Goal: Transaction & Acquisition: Purchase product/service

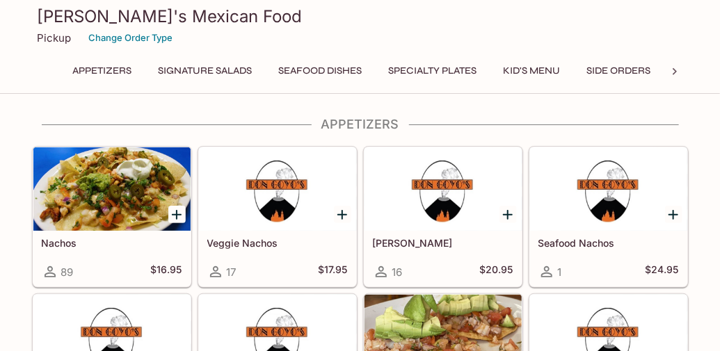
click at [419, 72] on button "Specialty Plates" at bounding box center [433, 70] width 104 height 19
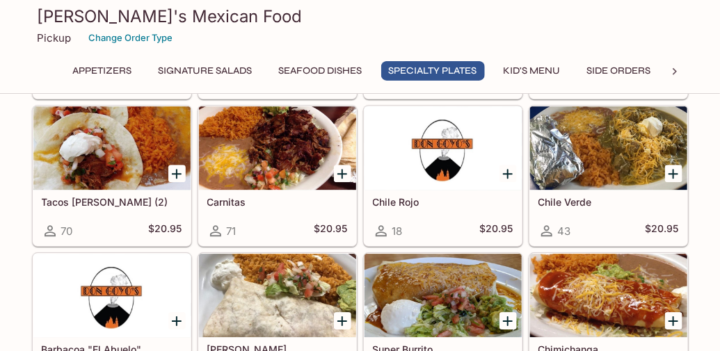
scroll to position [1169, 0]
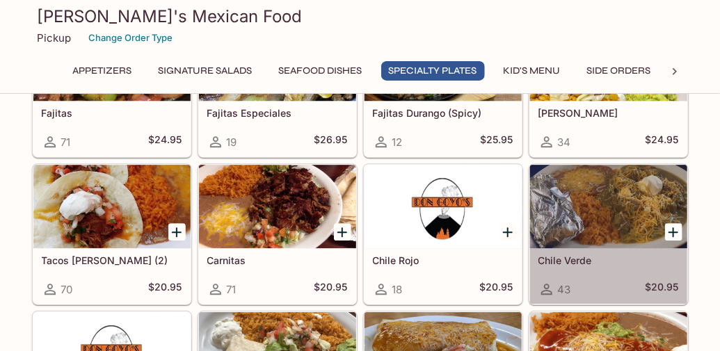
click at [608, 218] on div at bounding box center [608, 206] width 157 height 83
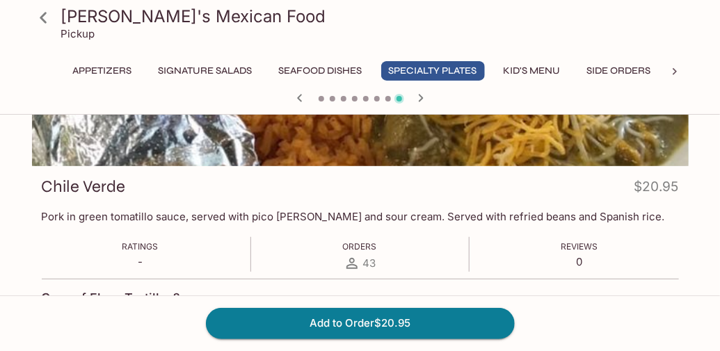
scroll to position [139, 0]
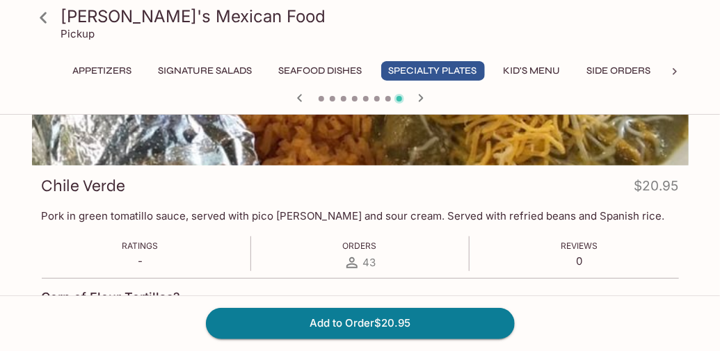
click at [610, 70] on button "Side Orders" at bounding box center [618, 70] width 79 height 19
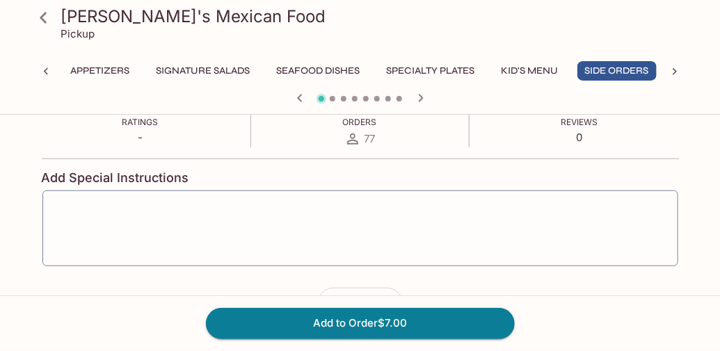
scroll to position [278, 0]
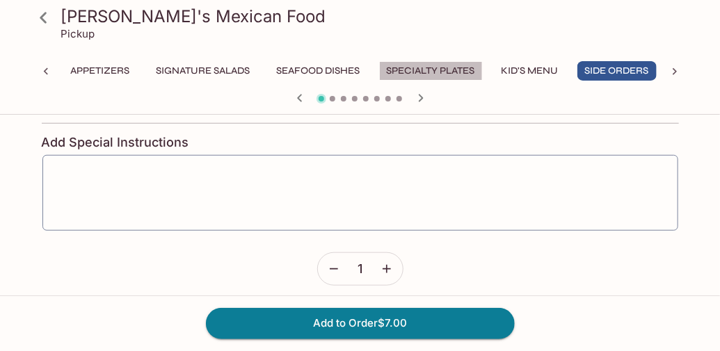
click at [460, 70] on button "Specialty Plates" at bounding box center [431, 70] width 104 height 19
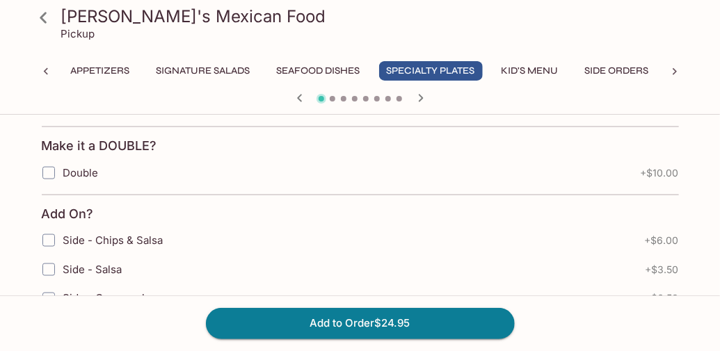
scroll to position [556, 0]
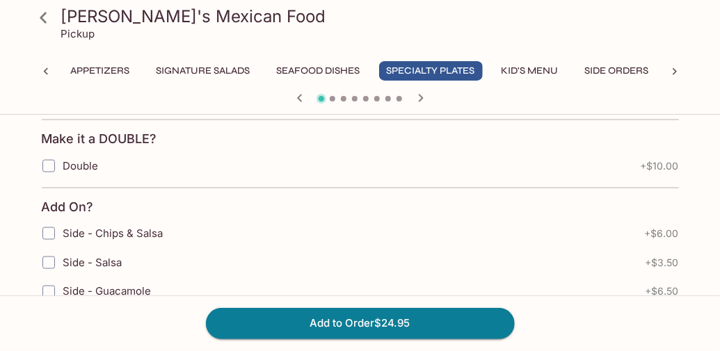
click at [295, 74] on button "Seafood Dishes" at bounding box center [318, 70] width 99 height 19
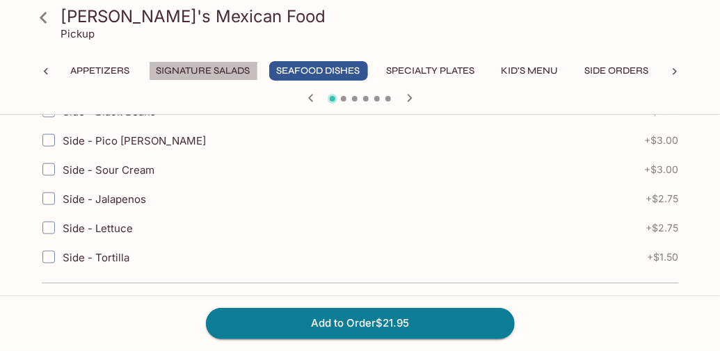
click at [218, 67] on button "Signature Salads" at bounding box center [203, 70] width 109 height 19
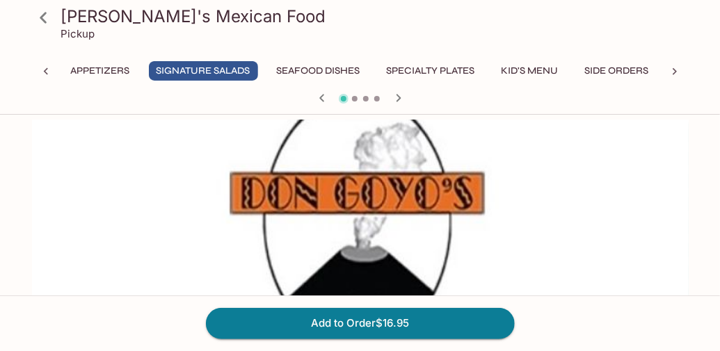
scroll to position [0, 0]
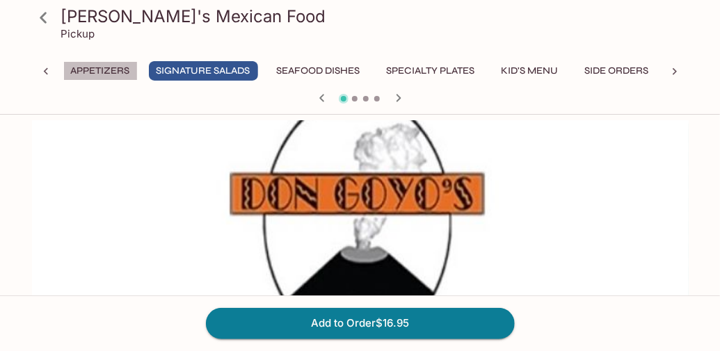
click at [120, 72] on button "Appetizers" at bounding box center [100, 70] width 74 height 19
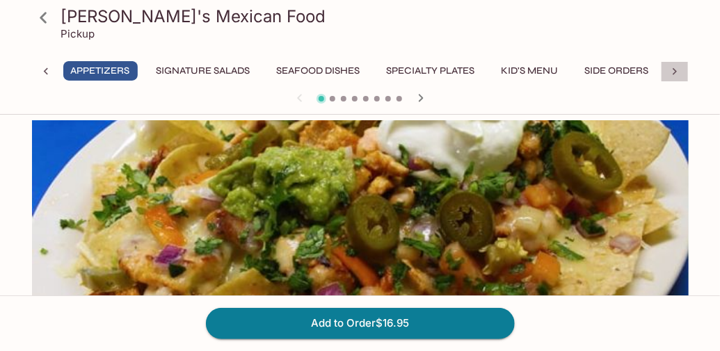
click at [687, 72] on div at bounding box center [674, 71] width 28 height 21
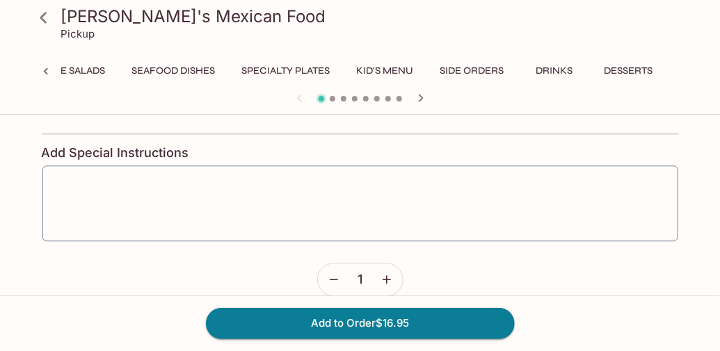
scroll to position [987, 0]
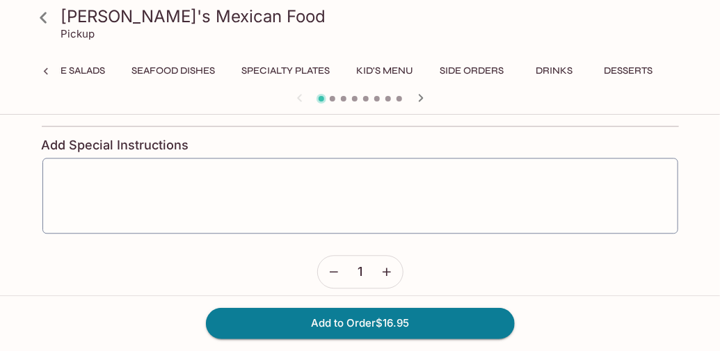
click at [291, 72] on button "Specialty Plates" at bounding box center [286, 70] width 104 height 19
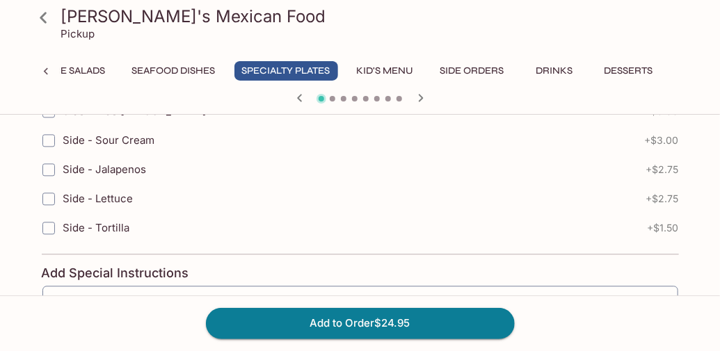
scroll to position [1040, 0]
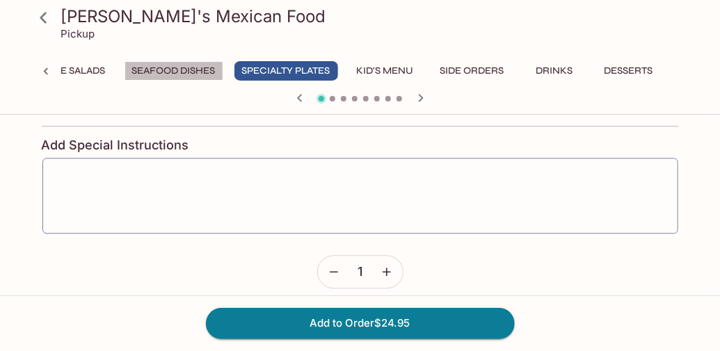
click at [172, 67] on button "Seafood Dishes" at bounding box center [173, 70] width 99 height 19
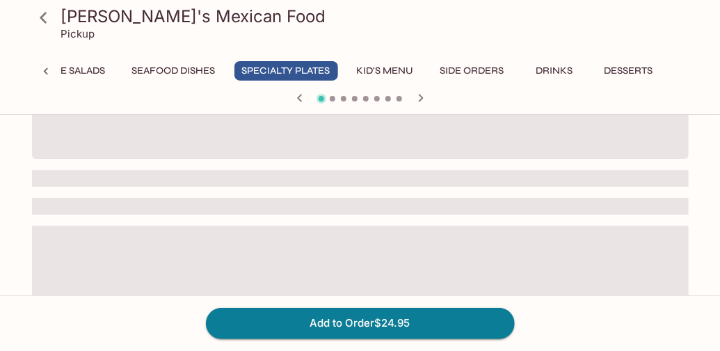
scroll to position [973, 0]
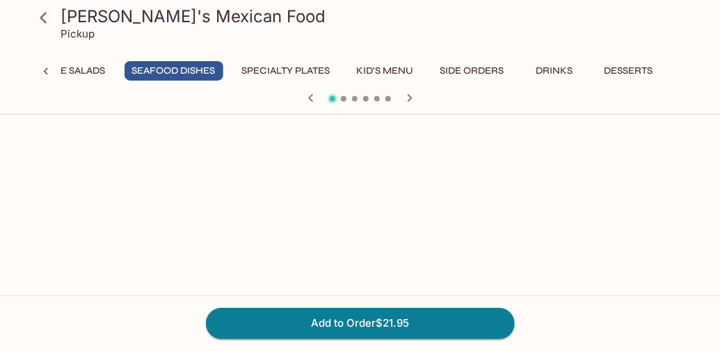
click at [195, 61] on button "Seafood Dishes" at bounding box center [173, 70] width 99 height 19
click at [44, 70] on icon at bounding box center [46, 72] width 14 height 14
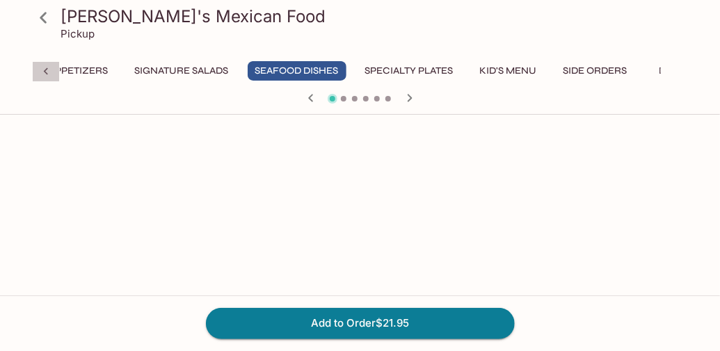
scroll to position [0, 0]
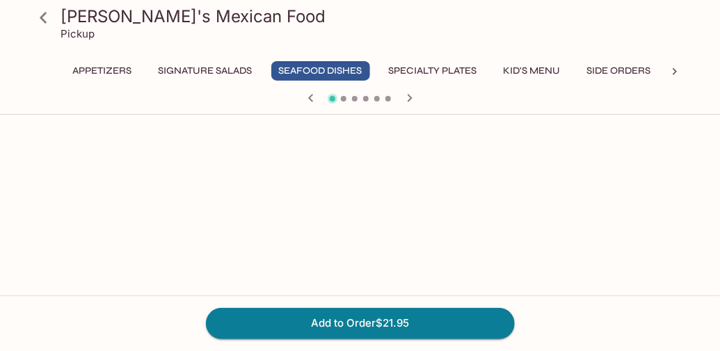
click at [44, 70] on div "Appetizers Signature Salads Seafood Dishes Specialty Plates Kid's Menu Side Ord…" at bounding box center [360, 75] width 656 height 28
click at [44, 13] on icon at bounding box center [43, 18] width 24 height 24
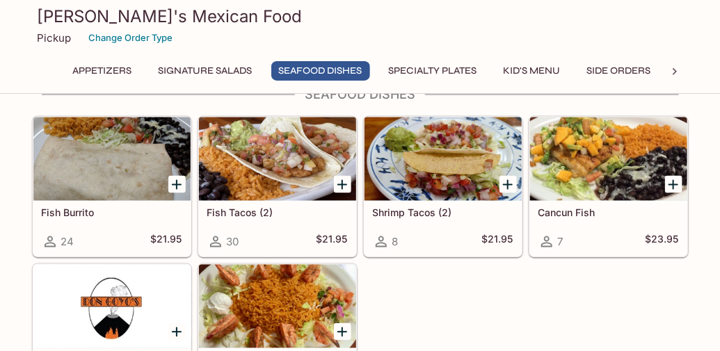
scroll to position [695, 0]
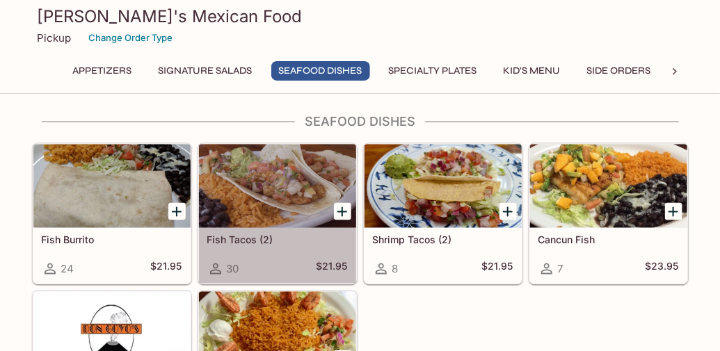
click at [273, 184] on div at bounding box center [277, 186] width 157 height 83
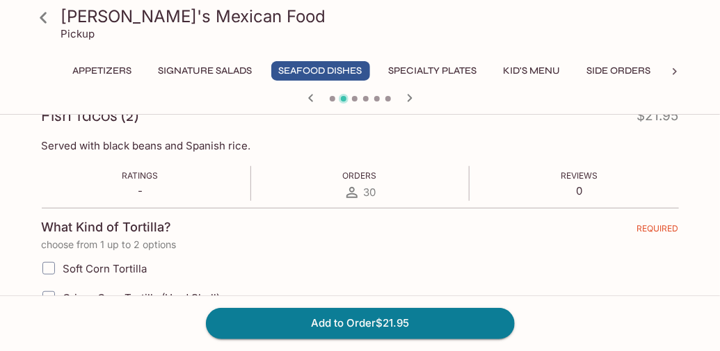
scroll to position [209, 0]
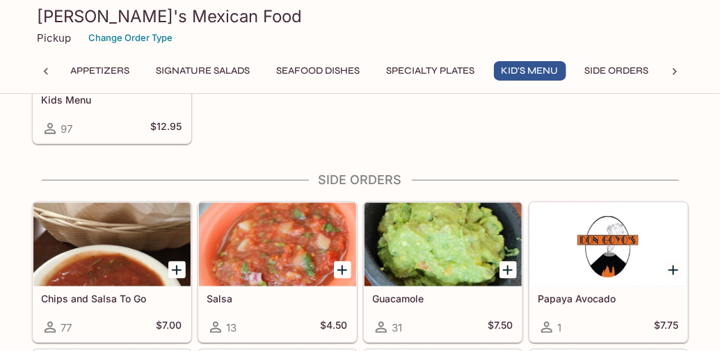
scroll to position [2117, 0]
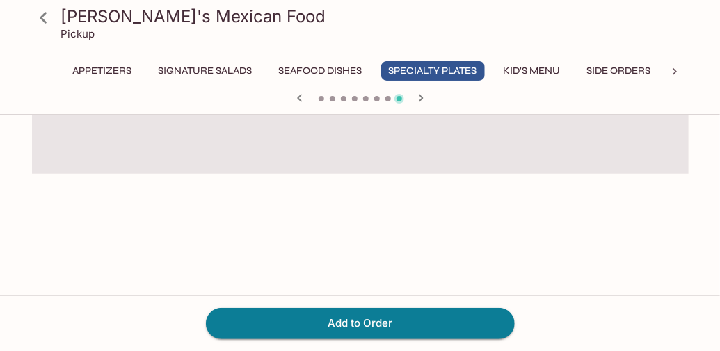
scroll to position [266, 0]
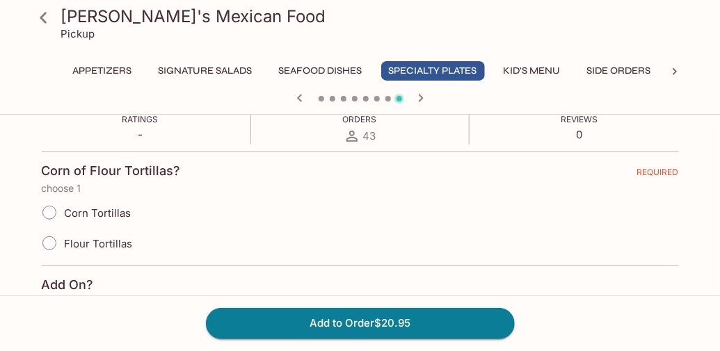
click at [135, 70] on button "Appetizers" at bounding box center [102, 70] width 74 height 19
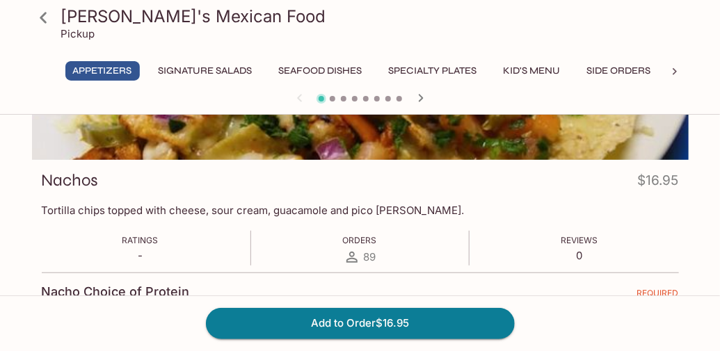
scroll to position [127, 0]
